Goal: Task Accomplishment & Management: Manage account settings

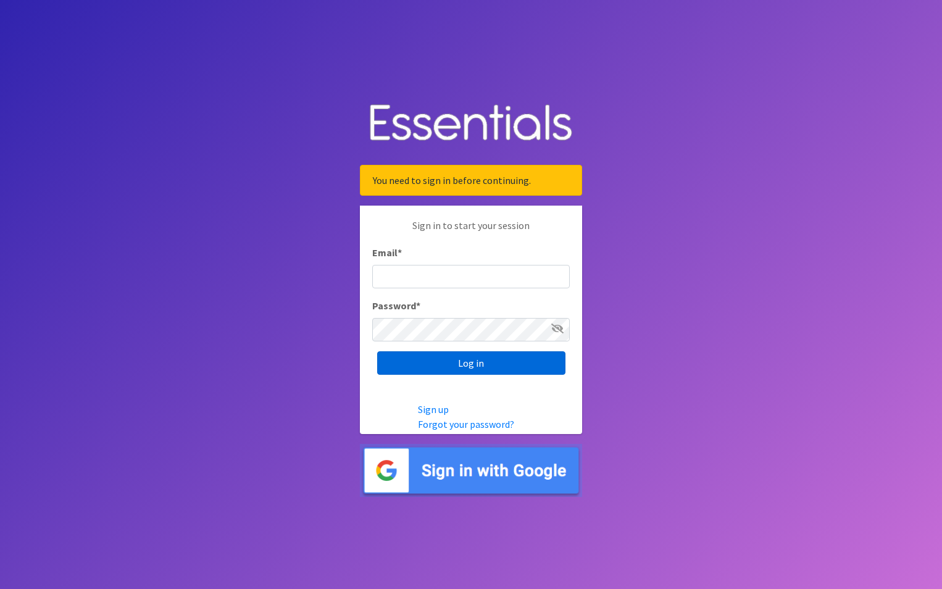
type input "[EMAIL_ADDRESS][PERSON_NAME][DOMAIN_NAME]"
click at [452, 370] on input "Log in" at bounding box center [471, 362] width 188 height 23
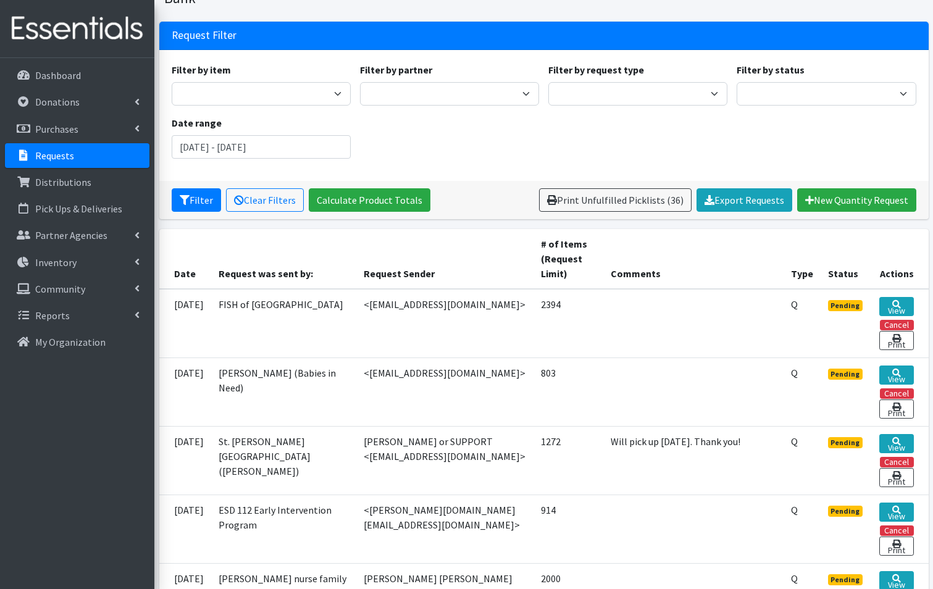
scroll to position [123, 0]
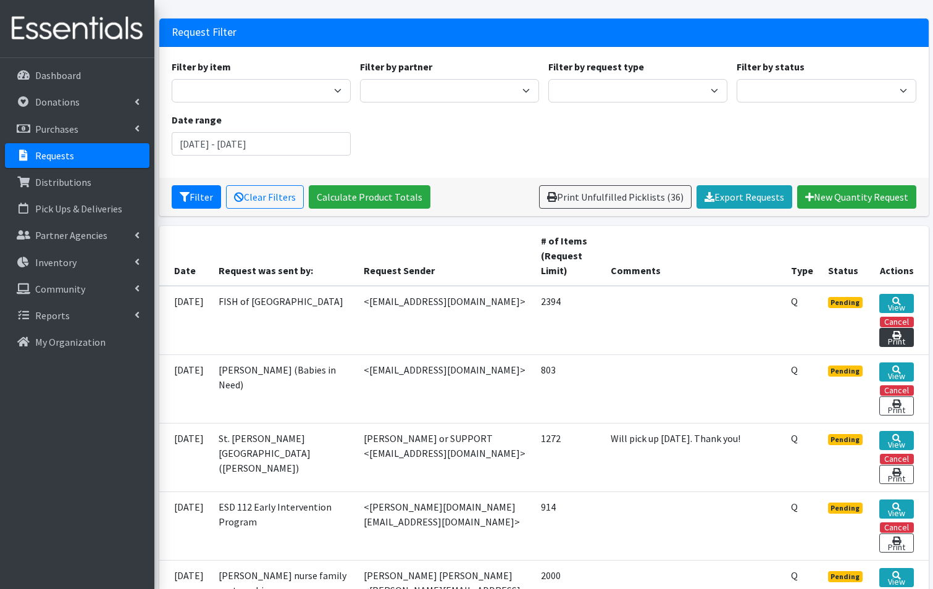
click at [894, 328] on link "Print" at bounding box center [896, 337] width 34 height 19
click at [897, 294] on link "View" at bounding box center [896, 303] width 34 height 19
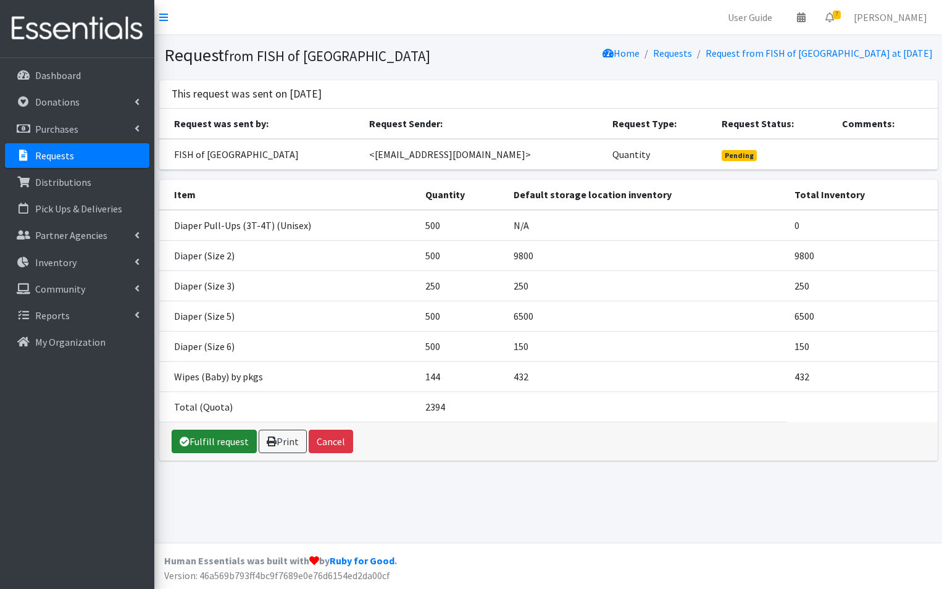
click at [207, 445] on link "Fulfill request" at bounding box center [214, 441] width 85 height 23
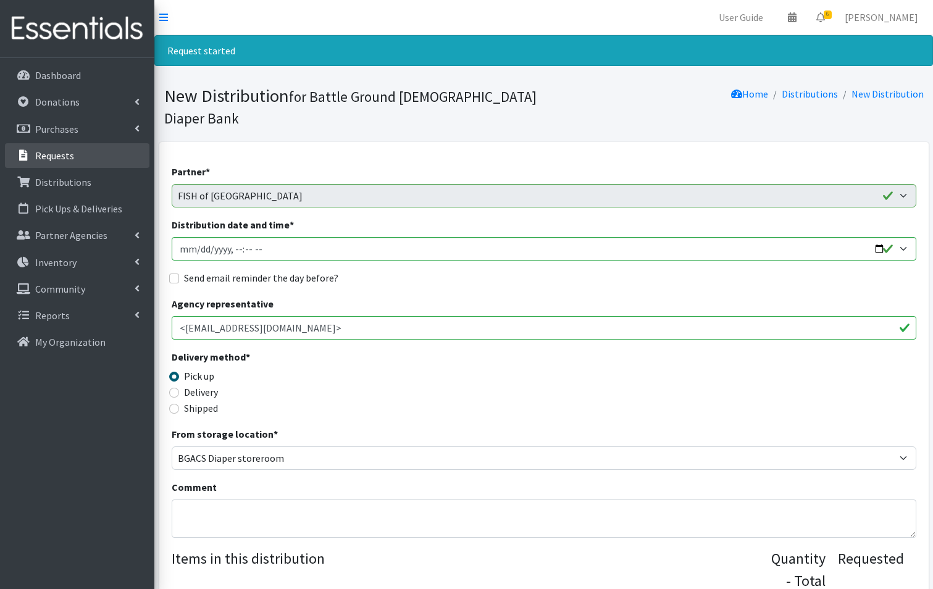
click at [41, 153] on p "Requests" at bounding box center [54, 155] width 39 height 12
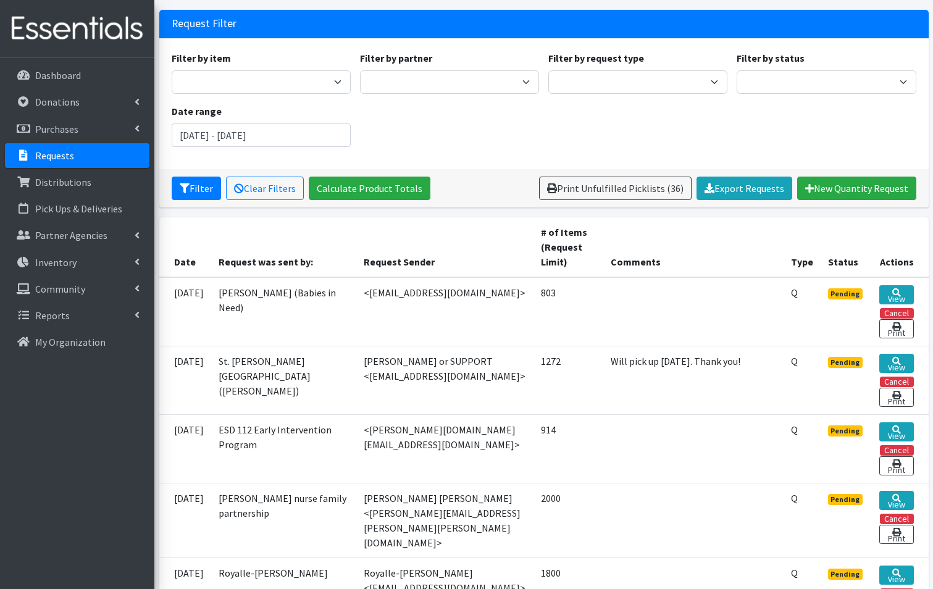
scroll to position [123, 0]
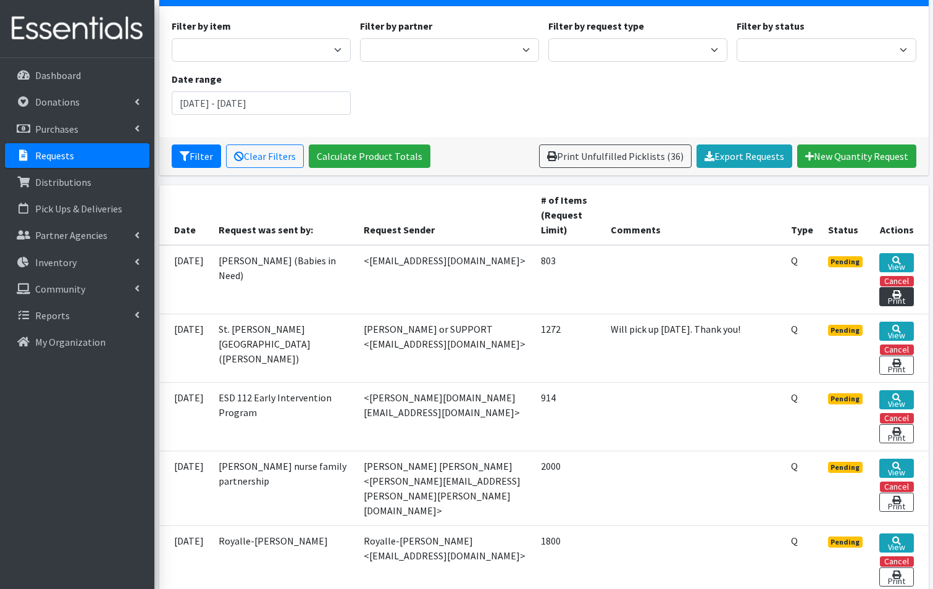
click at [904, 287] on link "Print" at bounding box center [896, 296] width 34 height 19
click at [887, 253] on link "View" at bounding box center [896, 262] width 34 height 19
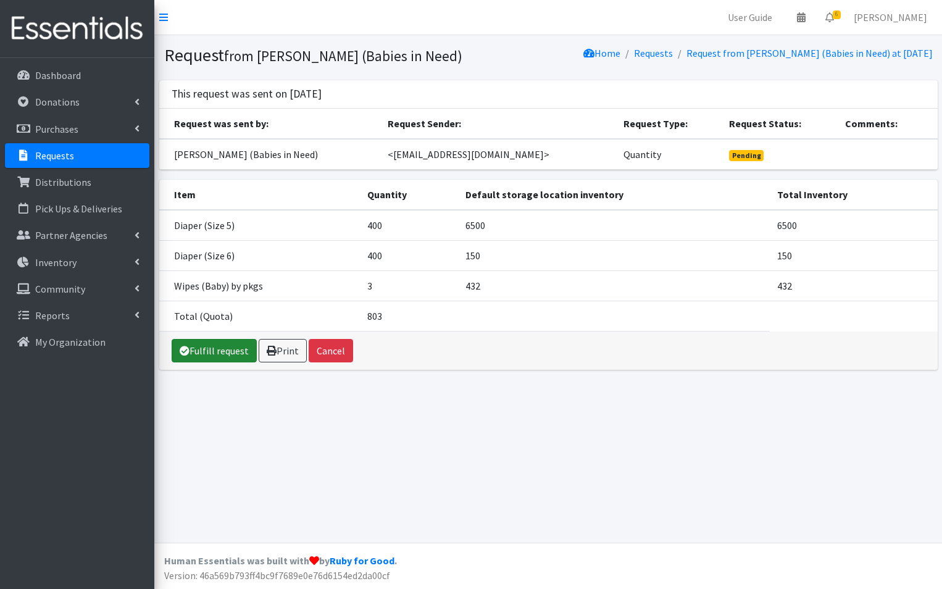
click at [202, 356] on link "Fulfill request" at bounding box center [214, 350] width 85 height 23
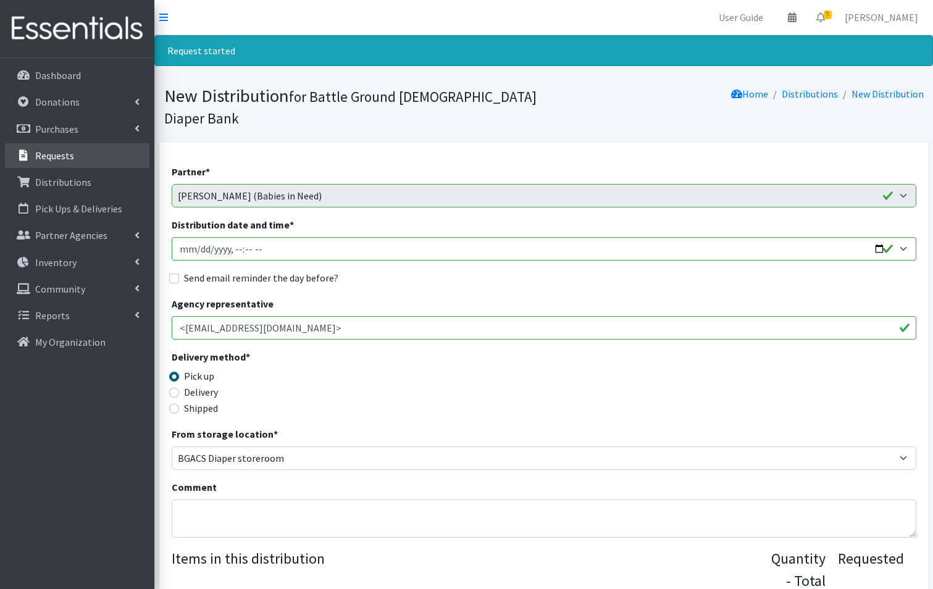
click at [64, 151] on p "Requests" at bounding box center [54, 155] width 39 height 12
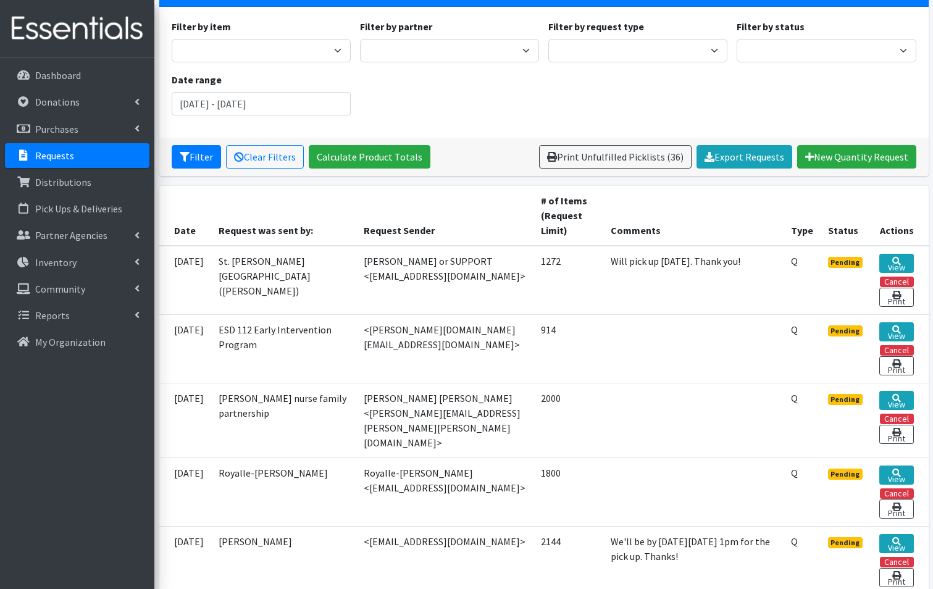
scroll to position [123, 0]
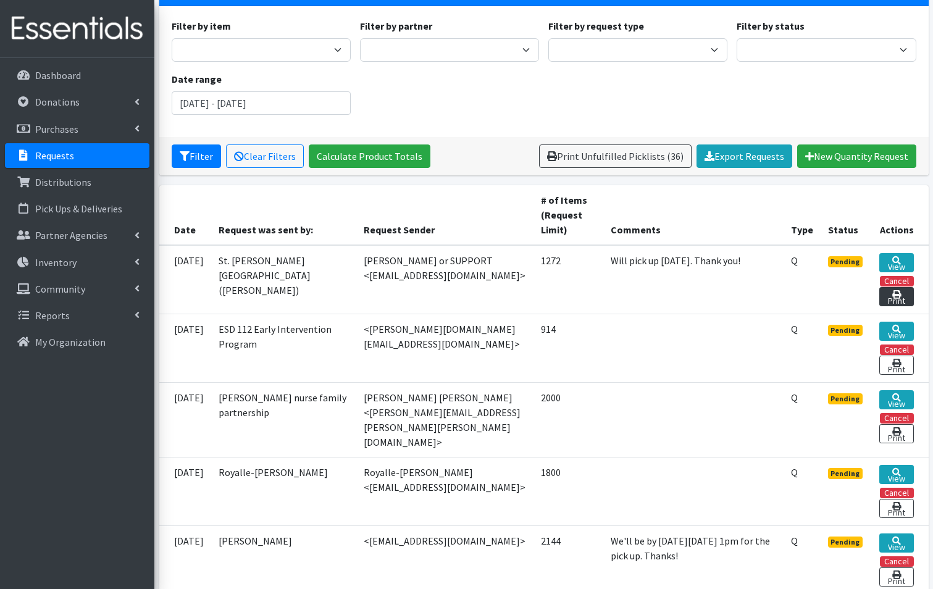
click at [888, 287] on link "Print" at bounding box center [896, 296] width 34 height 19
click at [893, 253] on link "View" at bounding box center [896, 262] width 34 height 19
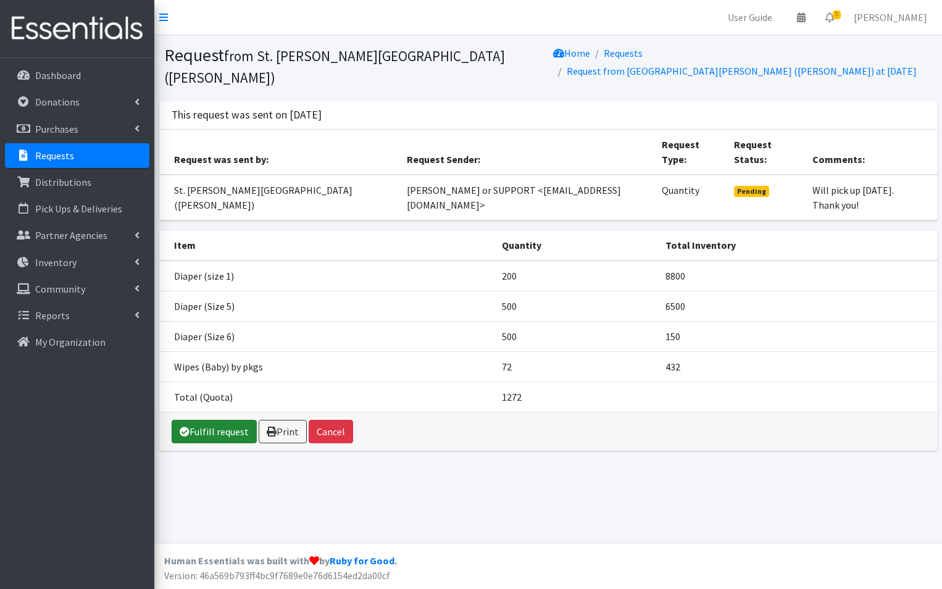
click at [210, 431] on link "Fulfill request" at bounding box center [214, 431] width 85 height 23
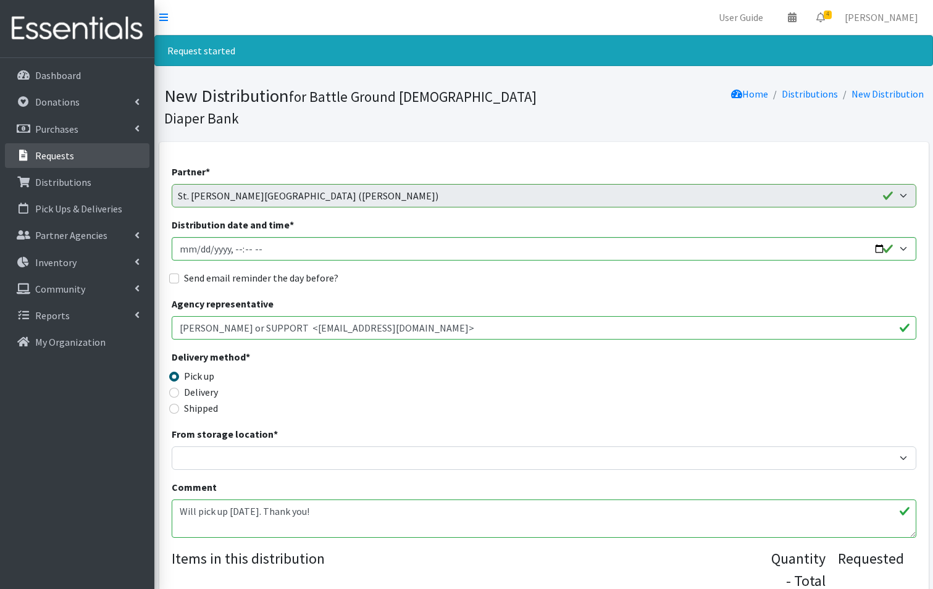
click at [54, 156] on p "Requests" at bounding box center [54, 155] width 39 height 12
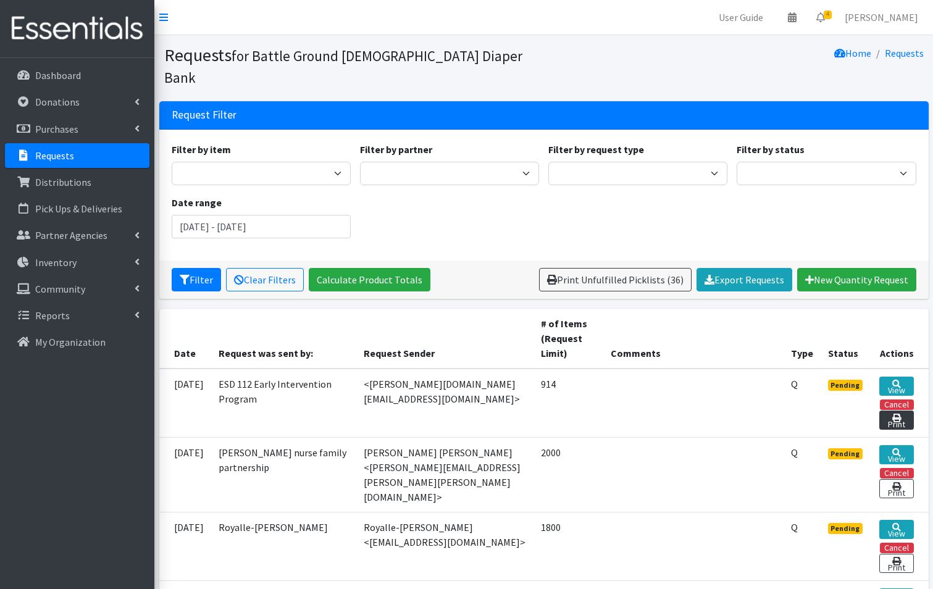
click at [909, 411] on link "Print" at bounding box center [896, 420] width 34 height 19
click at [890, 377] on link "View" at bounding box center [896, 386] width 34 height 19
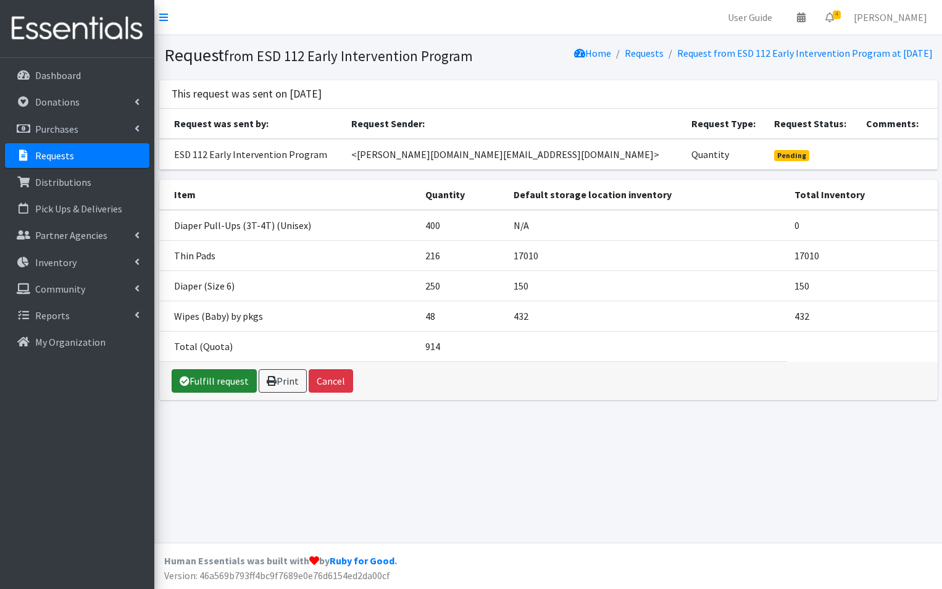
drag, startPoint x: 208, startPoint y: 397, endPoint x: 190, endPoint y: 350, distance: 50.2
click at [208, 393] on link "Fulfill request" at bounding box center [214, 380] width 85 height 23
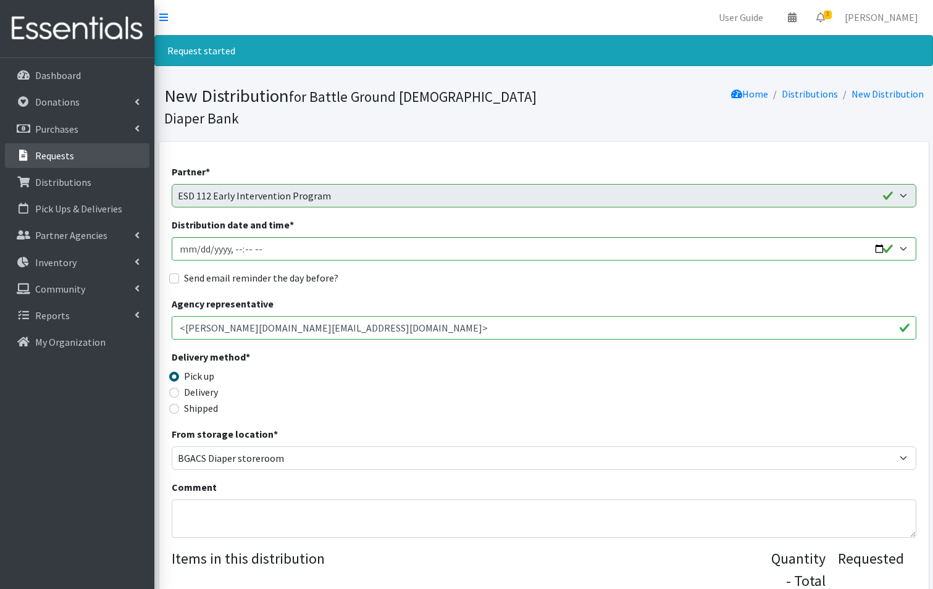
click at [53, 155] on p "Requests" at bounding box center [54, 155] width 39 height 12
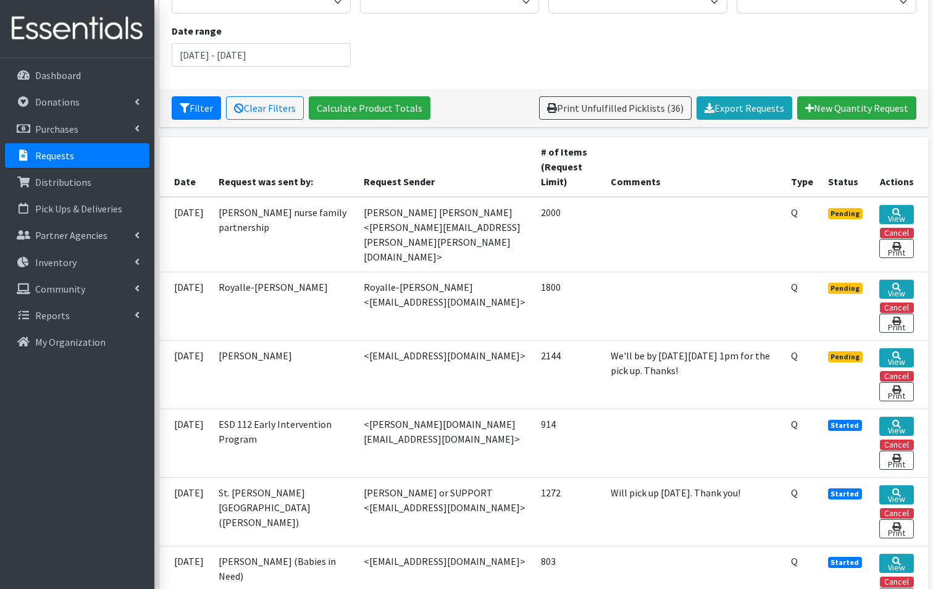
scroll to position [185, 0]
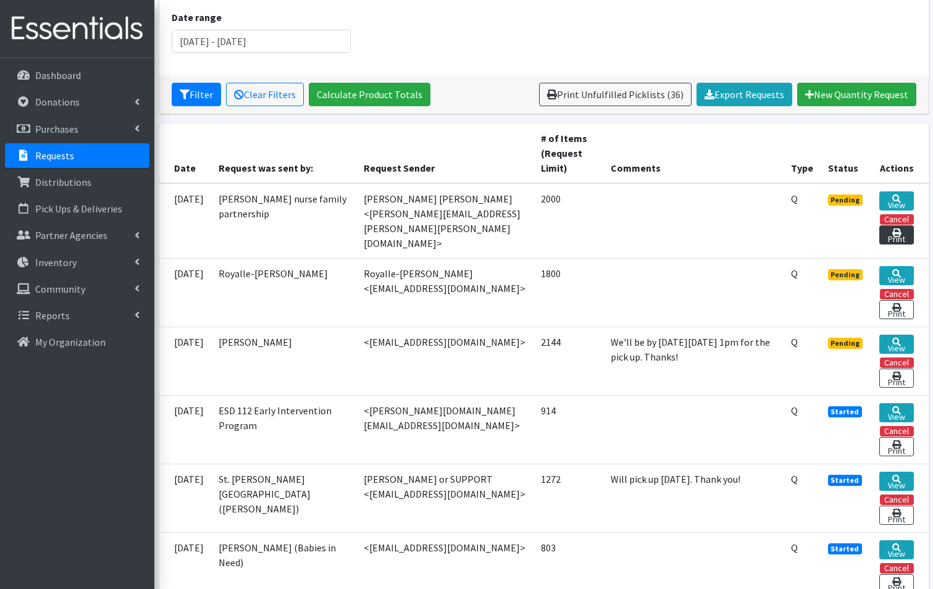
click at [891, 225] on link "Print" at bounding box center [896, 234] width 34 height 19
click at [887, 191] on link "View" at bounding box center [896, 200] width 34 height 19
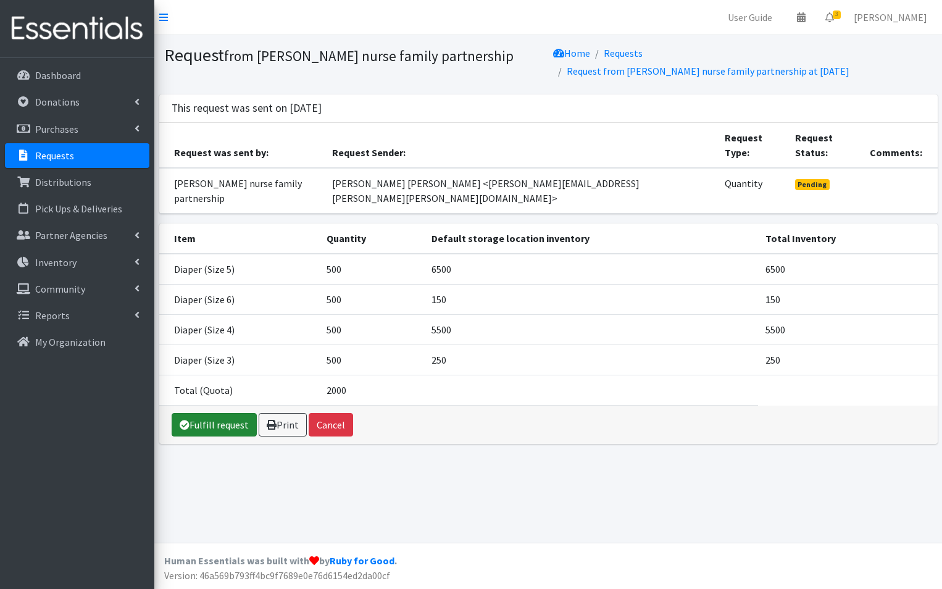
click at [205, 413] on link "Fulfill request" at bounding box center [214, 424] width 85 height 23
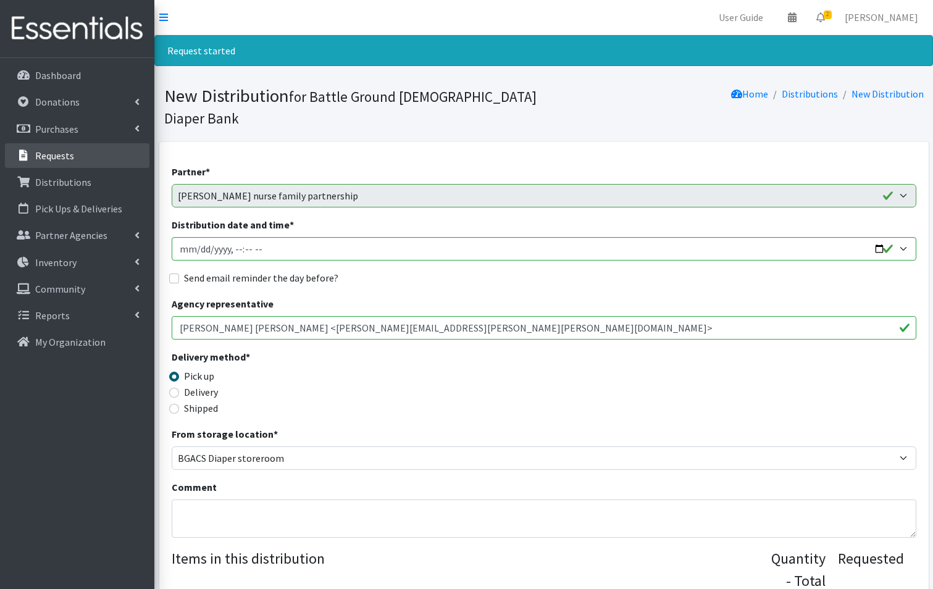
click at [43, 153] on p "Requests" at bounding box center [54, 155] width 39 height 12
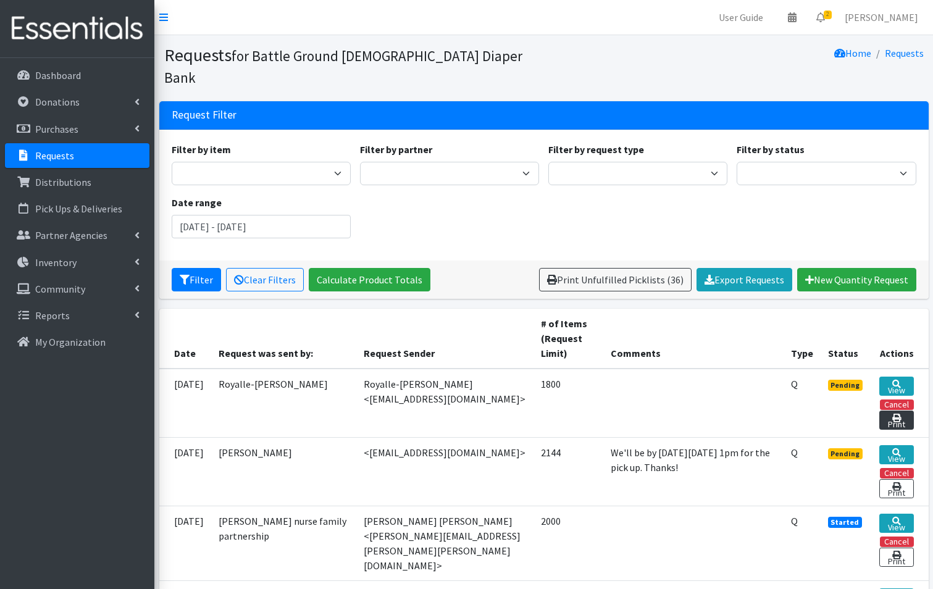
click at [892, 411] on link "Print" at bounding box center [896, 420] width 34 height 19
click at [904, 377] on link "View" at bounding box center [896, 386] width 34 height 19
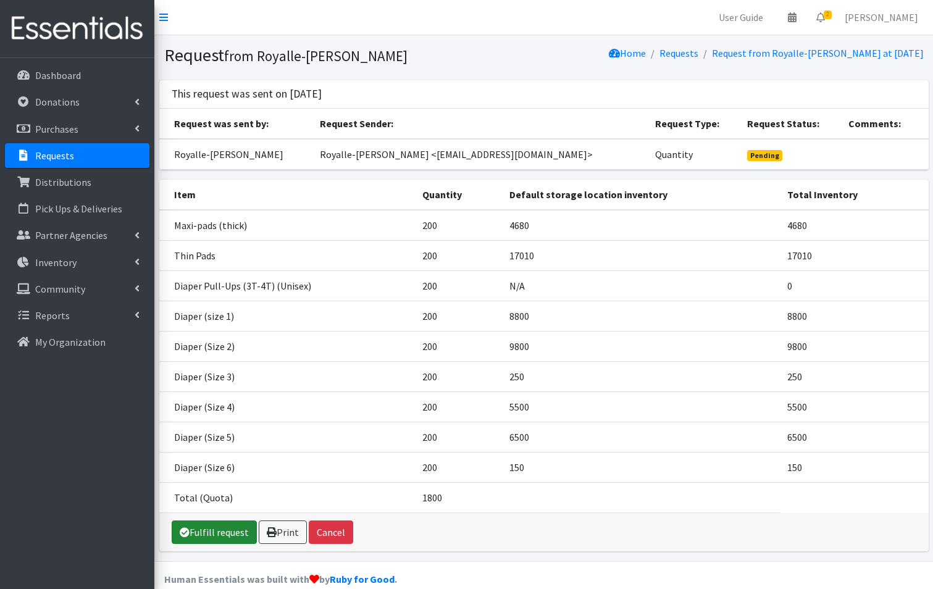
click at [204, 535] on link "Fulfill request" at bounding box center [214, 531] width 85 height 23
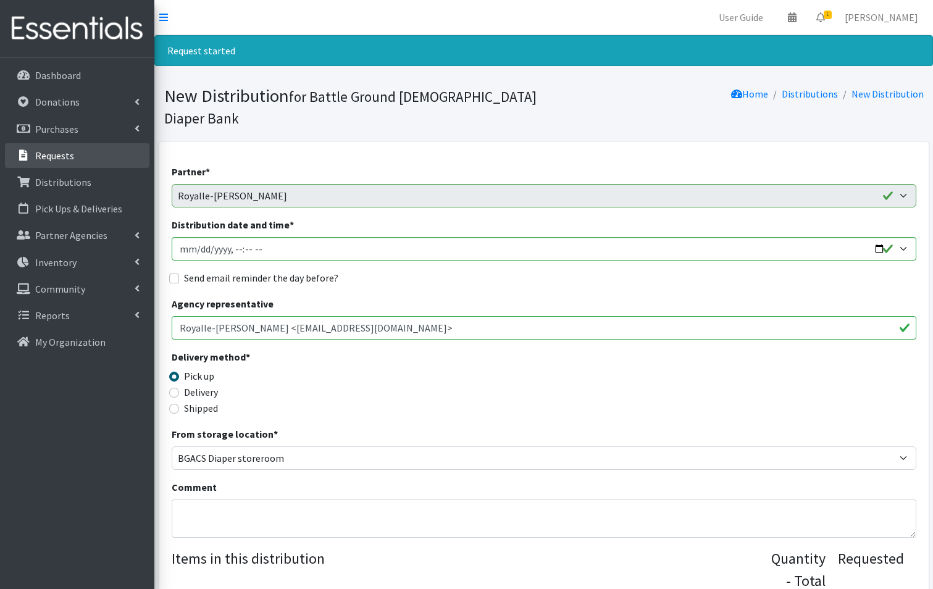
click at [71, 156] on p "Requests" at bounding box center [54, 155] width 39 height 12
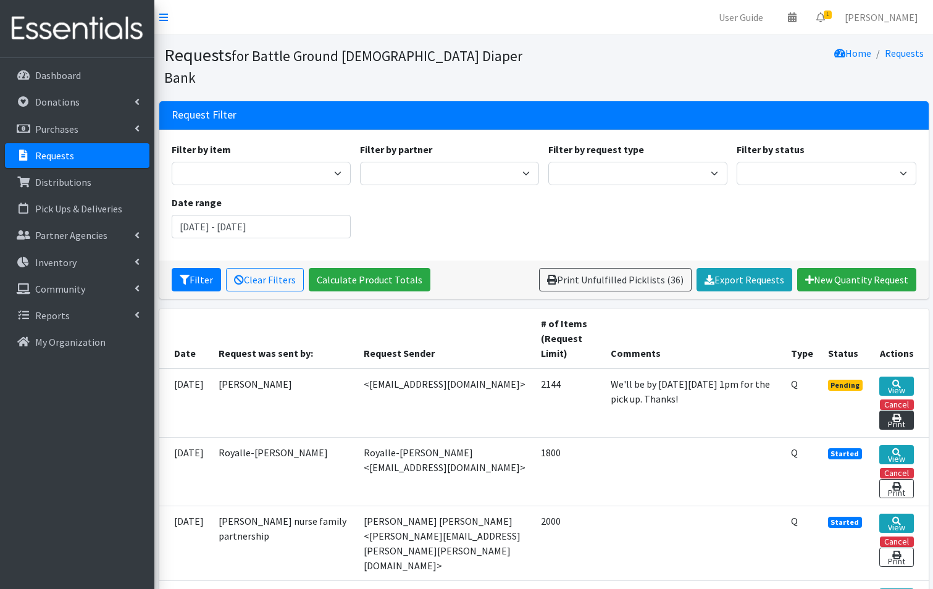
click at [900, 414] on icon at bounding box center [896, 418] width 9 height 9
click at [900, 377] on link "View" at bounding box center [896, 386] width 34 height 19
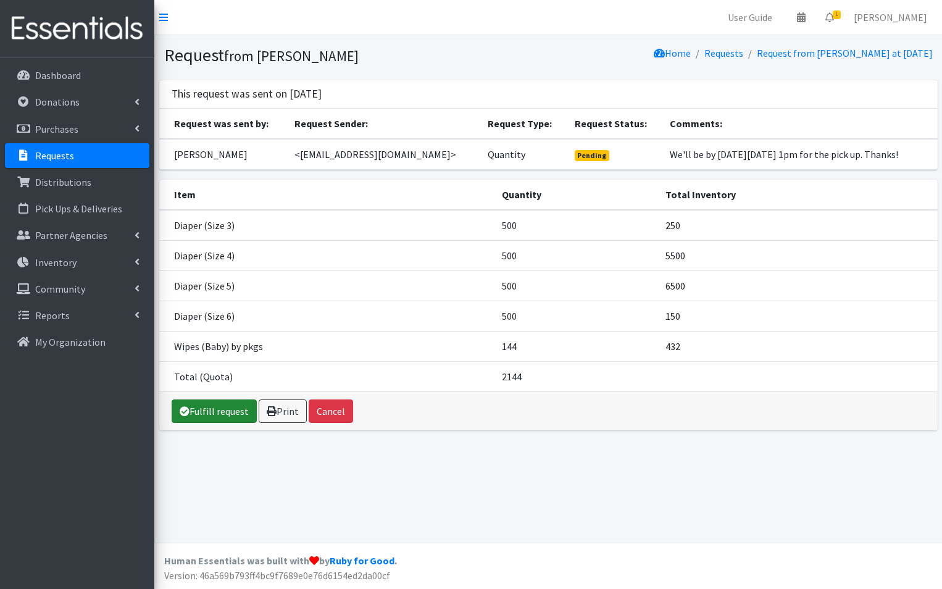
click at [220, 411] on link "Fulfill request" at bounding box center [214, 410] width 85 height 23
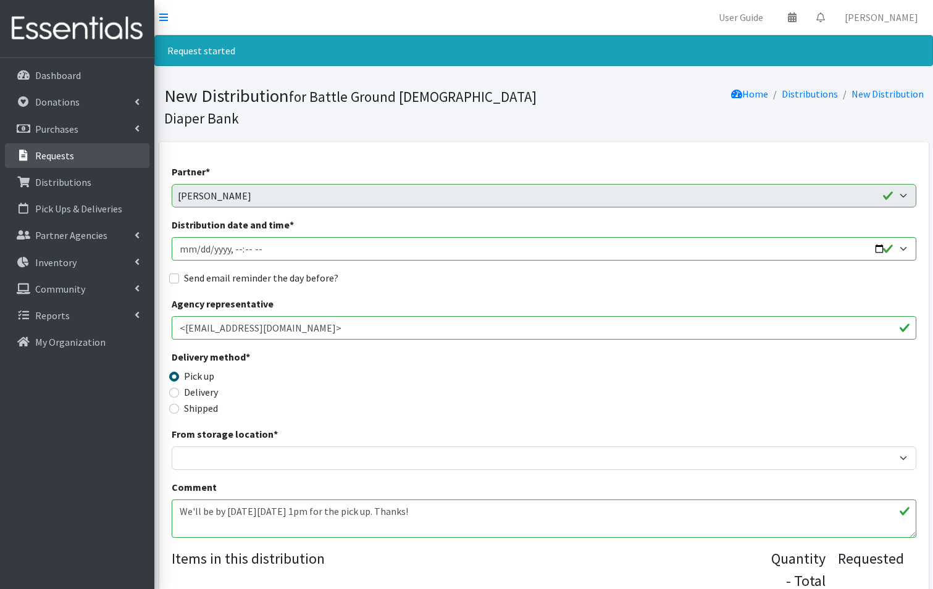
click at [69, 158] on p "Requests" at bounding box center [54, 155] width 39 height 12
